Goal: Task Accomplishment & Management: Use online tool/utility

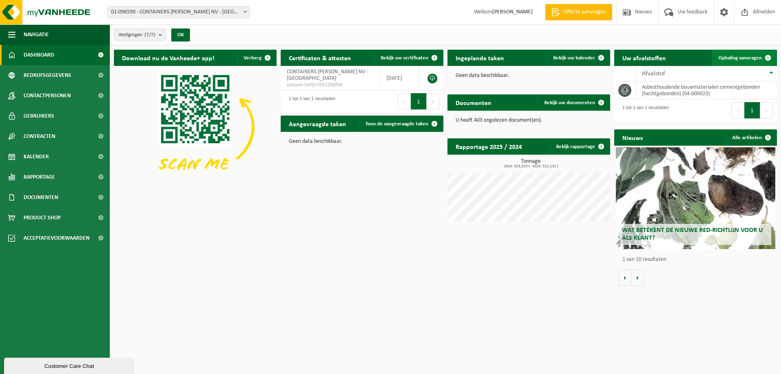
click at [750, 58] on span "Ophaling aanvragen" at bounding box center [740, 57] width 44 height 5
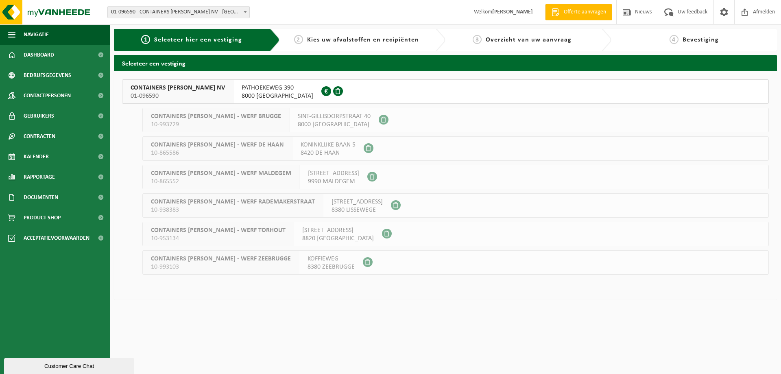
click at [321, 91] on span at bounding box center [326, 91] width 10 height 10
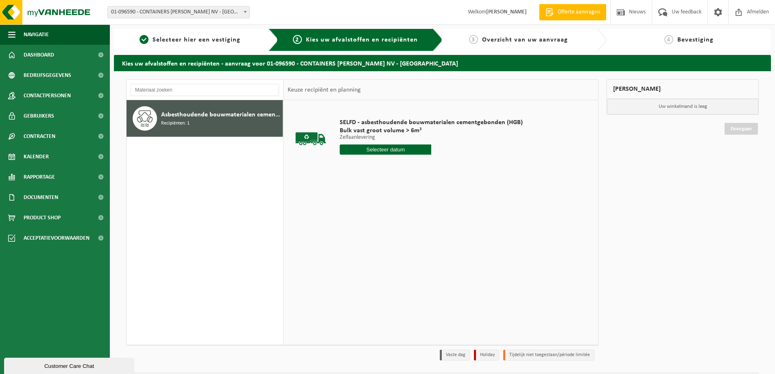
click at [386, 148] on input "text" at bounding box center [385, 149] width 91 height 10
click at [392, 231] on div "25" at bounding box center [390, 234] width 14 height 13
type input "Van [DATE]"
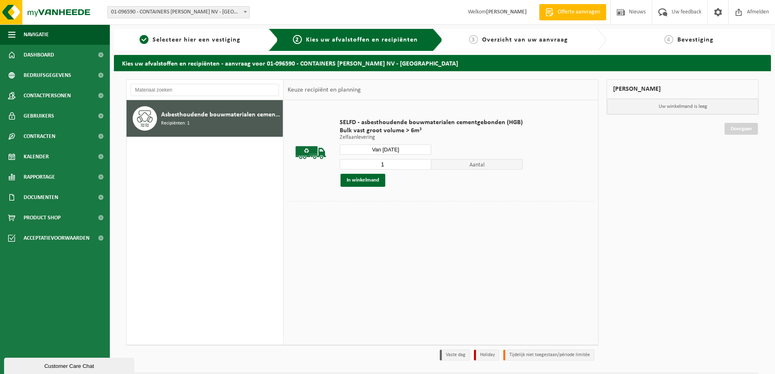
click at [377, 161] on input "1" at bounding box center [385, 164] width 91 height 11
type input "2"
click at [373, 179] on button "In winkelmand" at bounding box center [362, 180] width 45 height 13
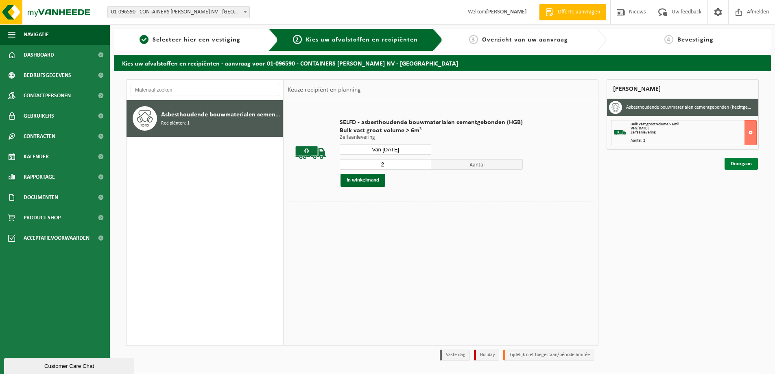
click at [735, 163] on link "Doorgaan" at bounding box center [740, 164] width 33 height 12
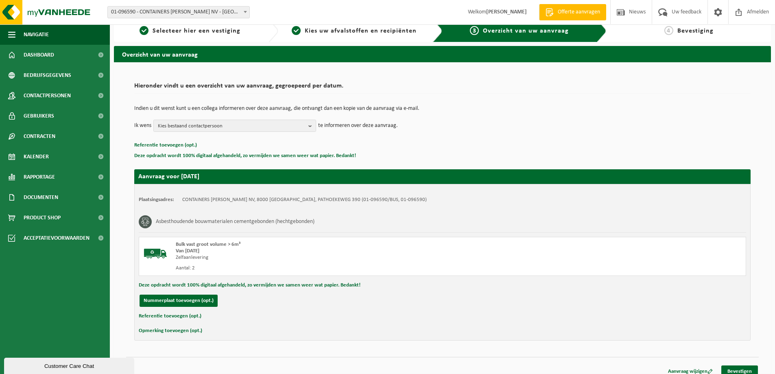
scroll to position [17, 0]
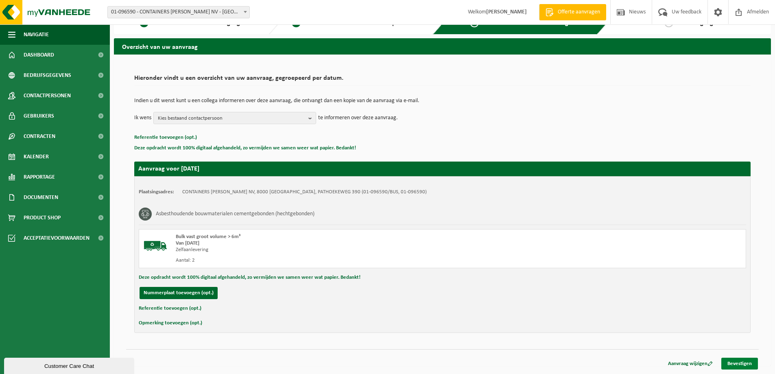
click at [732, 359] on link "Bevestigen" at bounding box center [739, 363] width 37 height 12
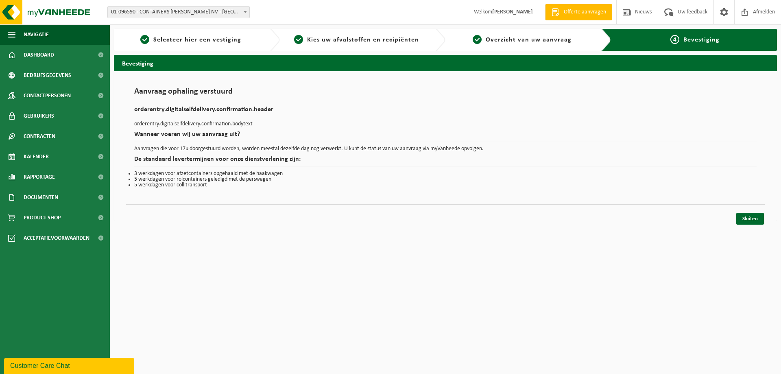
drag, startPoint x: 758, startPoint y: 209, endPoint x: 758, endPoint y: 213, distance: 4.1
click at [758, 208] on div "Sluiten" at bounding box center [445, 208] width 638 height 9
click at [752, 219] on link "Sluiten" at bounding box center [750, 219] width 28 height 12
